Goal: Find specific page/section: Find specific page/section

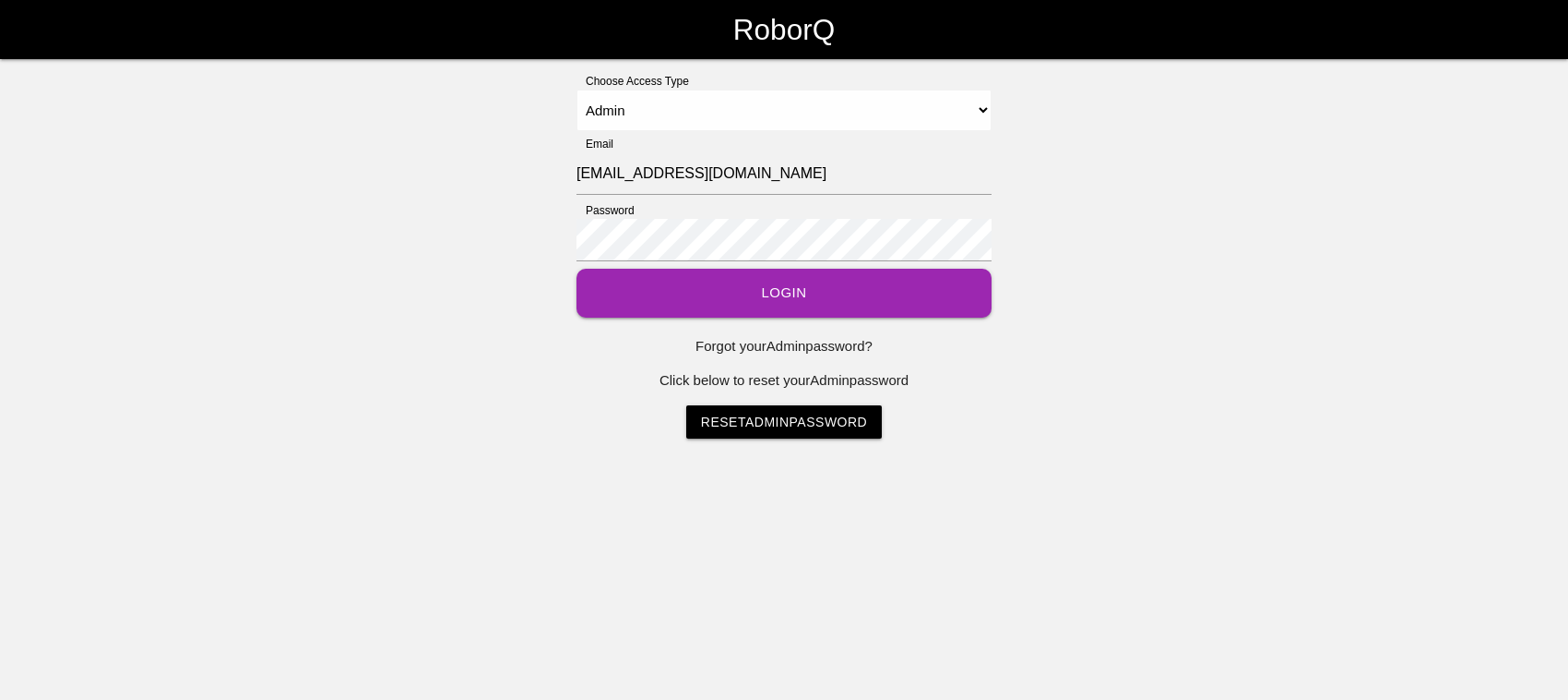
select select "Admin"
click at [749, 286] on button "Login" at bounding box center [784, 293] width 415 height 49
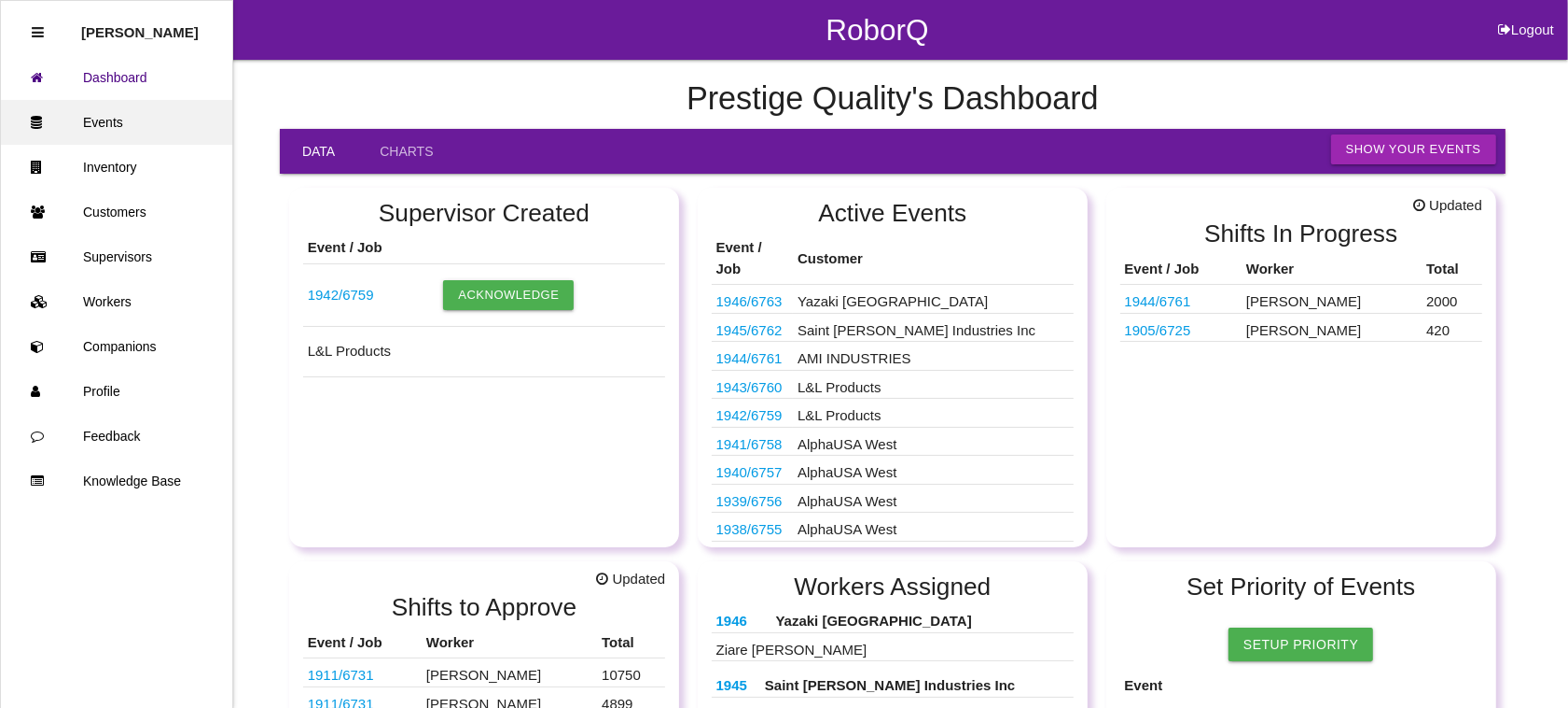
click at [149, 115] on link "Events" at bounding box center [117, 123] width 232 height 45
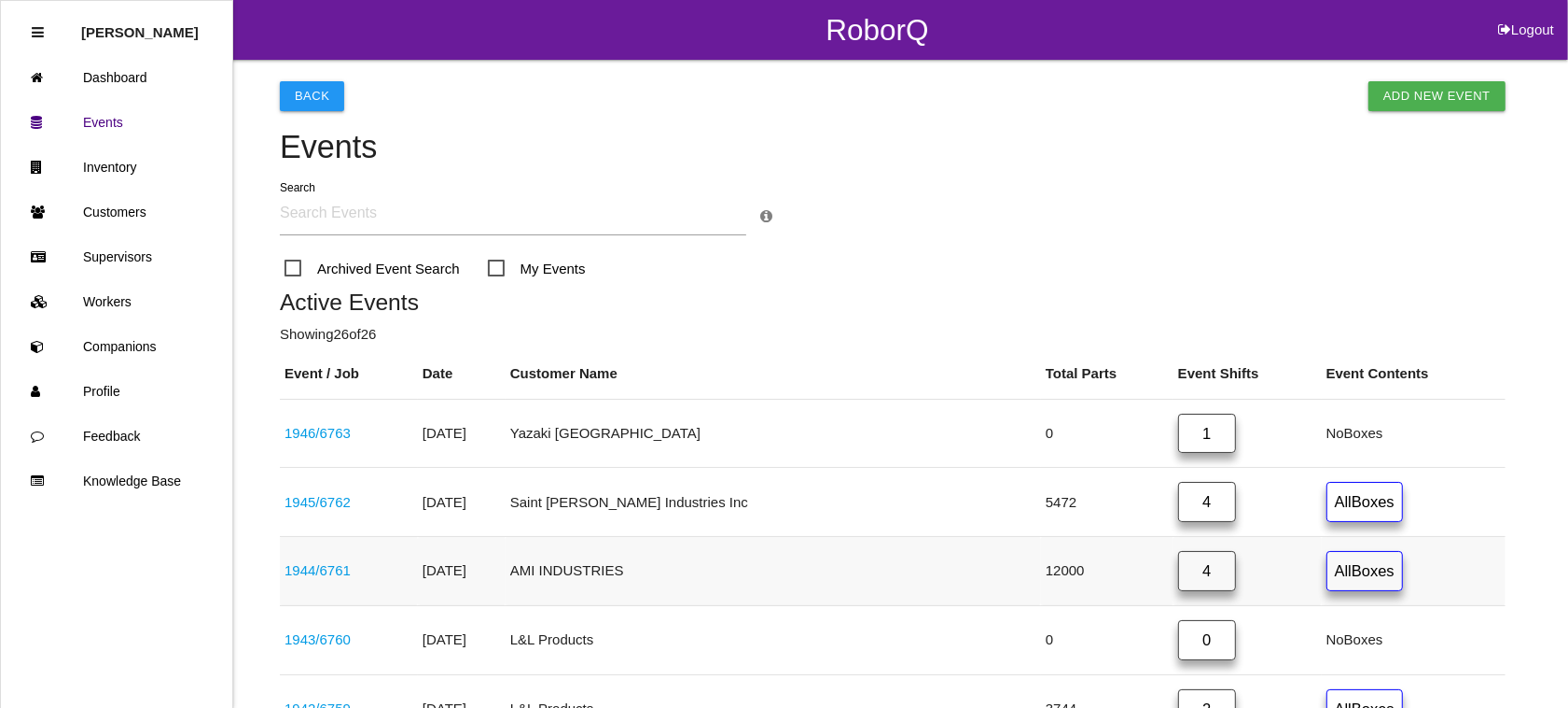
click at [1179, 573] on link "4" at bounding box center [1207, 570] width 57 height 40
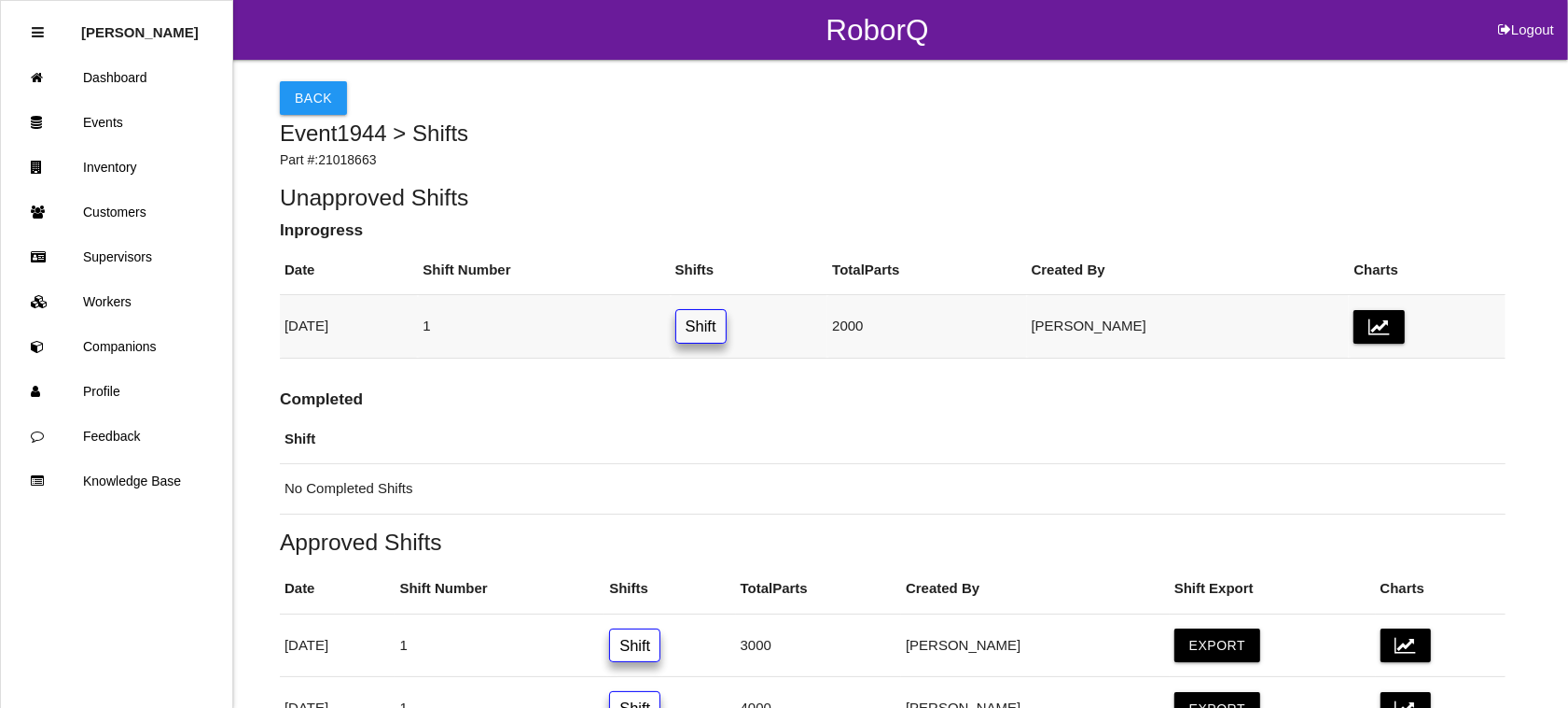
click at [727, 323] on link "Shift" at bounding box center [701, 325] width 52 height 34
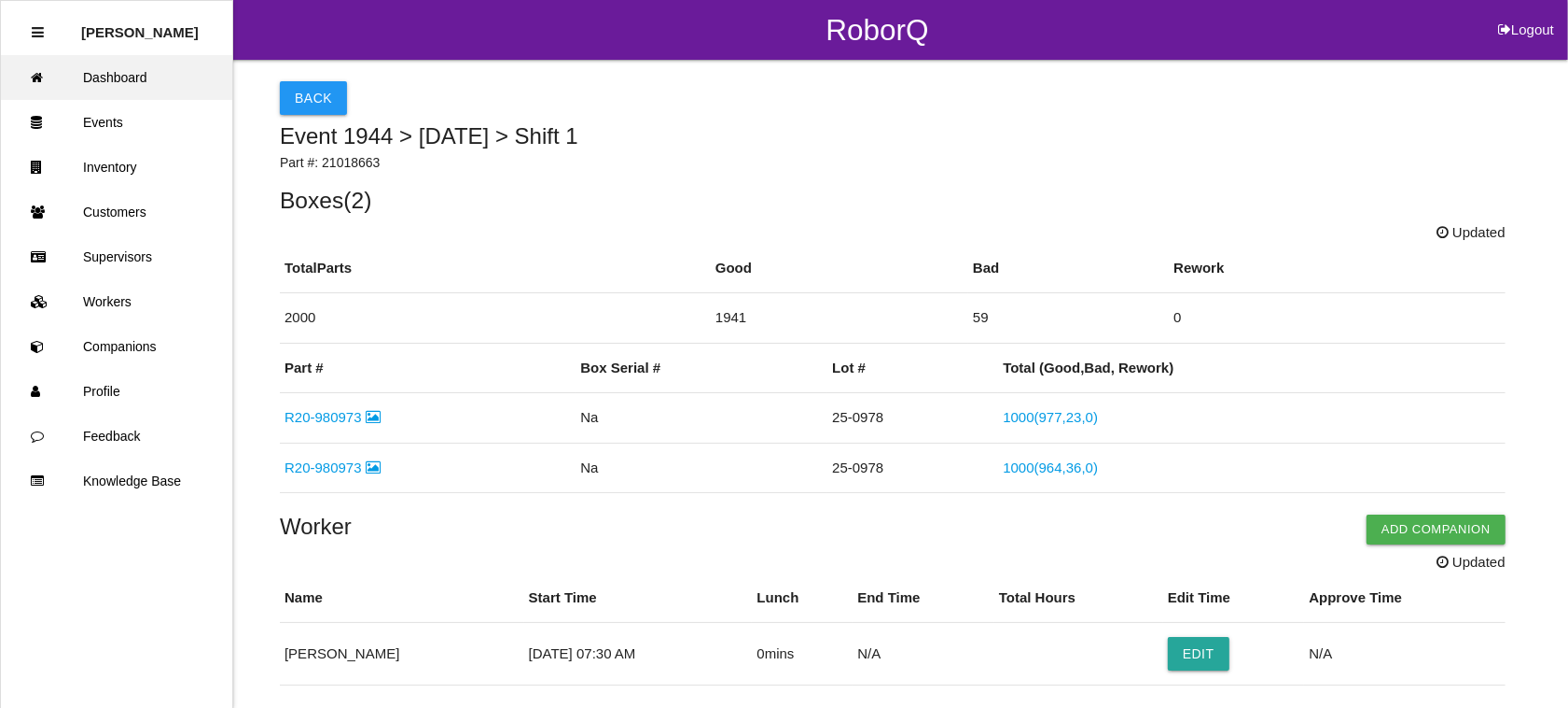
click at [86, 75] on link "Dashboard" at bounding box center [117, 78] width 232 height 45
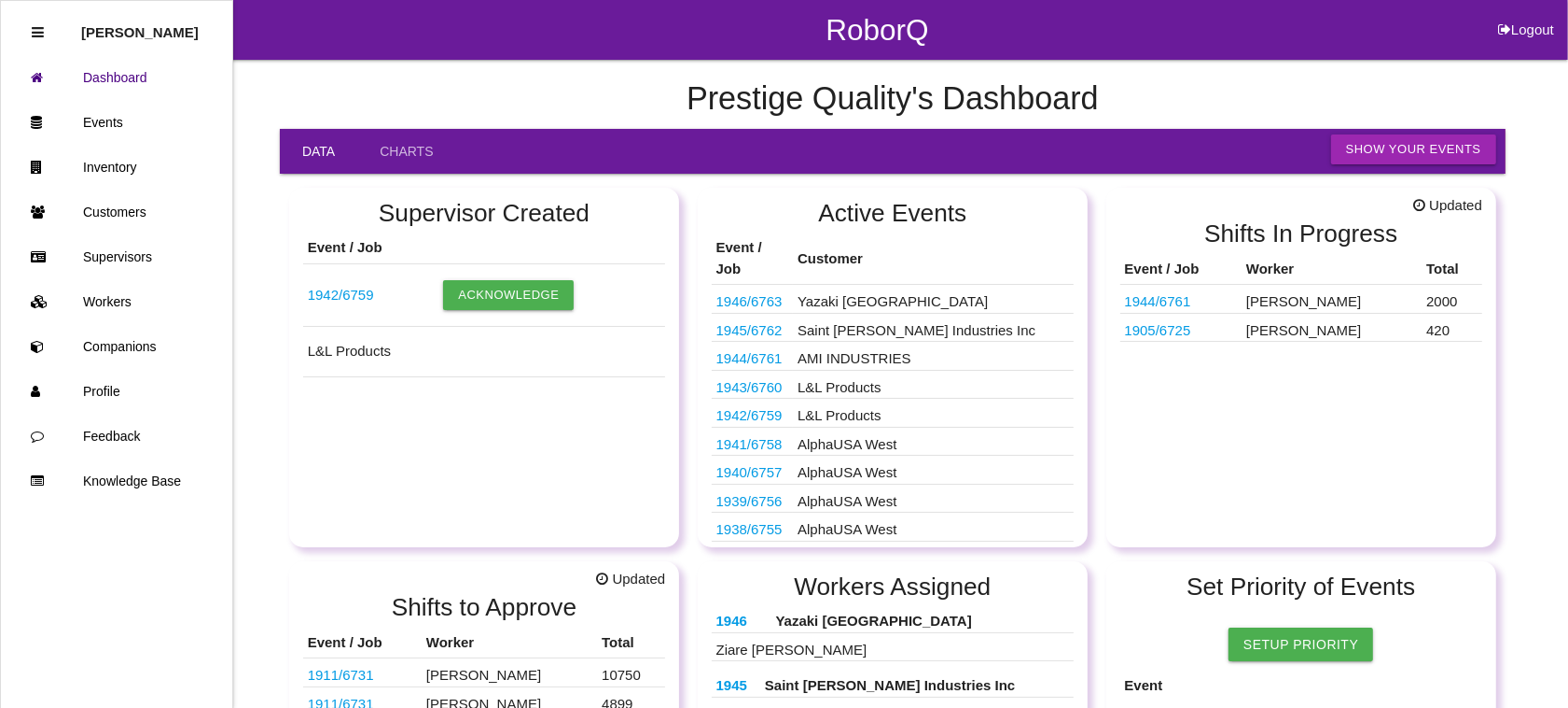
click at [1535, 14] on button "Logout" at bounding box center [1526, 7] width 84 height 14
select select "Admin"
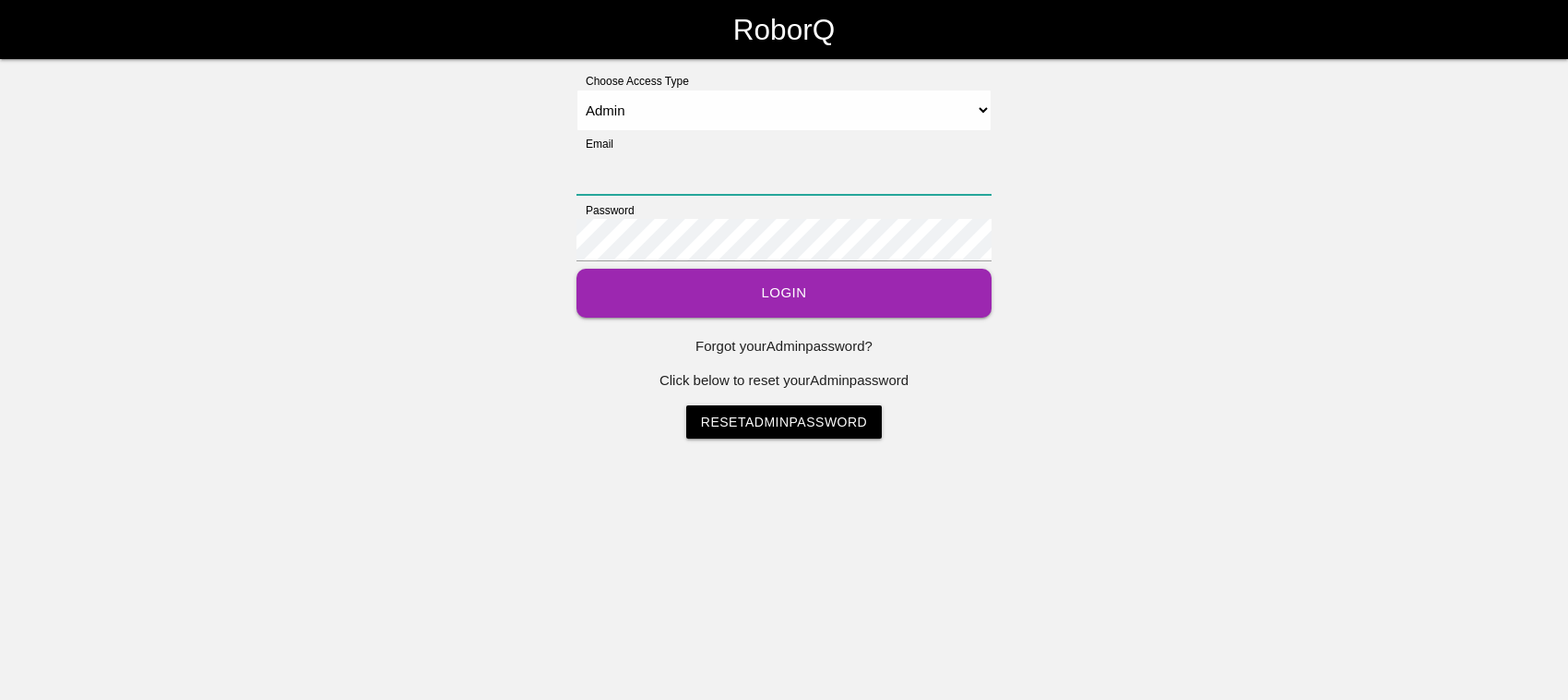
type input "[EMAIL_ADDRESS][DOMAIN_NAME]"
